Goal: Task Accomplishment & Management: Use online tool/utility

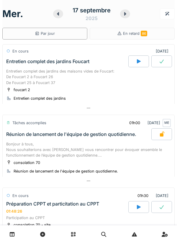
scroll to position [78, 0]
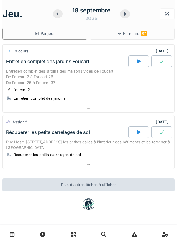
click at [134, 59] on div at bounding box center [138, 61] width 21 height 12
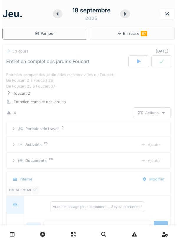
scroll to position [21, 0]
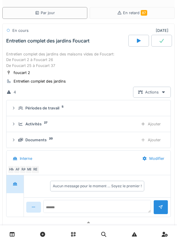
click at [140, 36] on div at bounding box center [138, 41] width 21 height 12
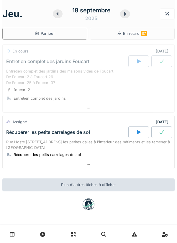
scroll to position [5, 0]
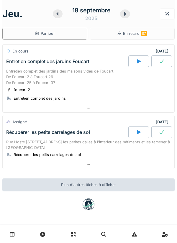
click at [142, 55] on div at bounding box center [138, 61] width 21 height 12
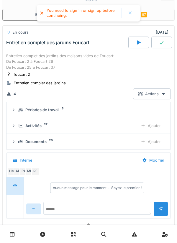
scroll to position [21, 0]
